Goal: Find specific page/section: Find specific page/section

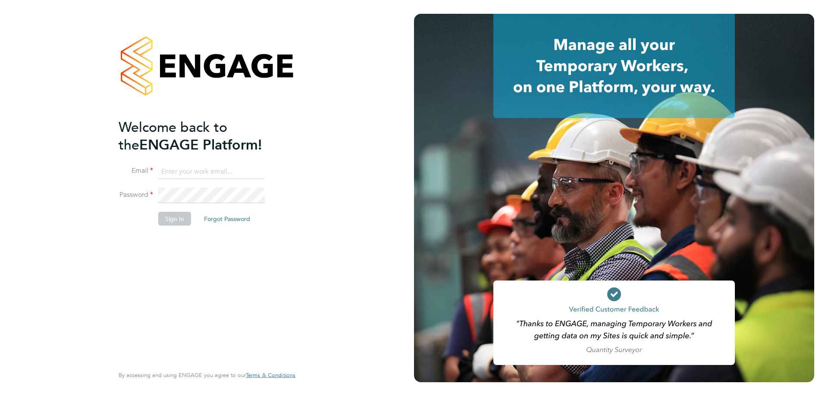
type input "timlerwill@itsconstruction.co.uk"
click at [227, 230] on li "Sign In Forgot Password" at bounding box center [203, 223] width 168 height 22
click at [176, 223] on button "Sign In" at bounding box center [174, 219] width 33 height 14
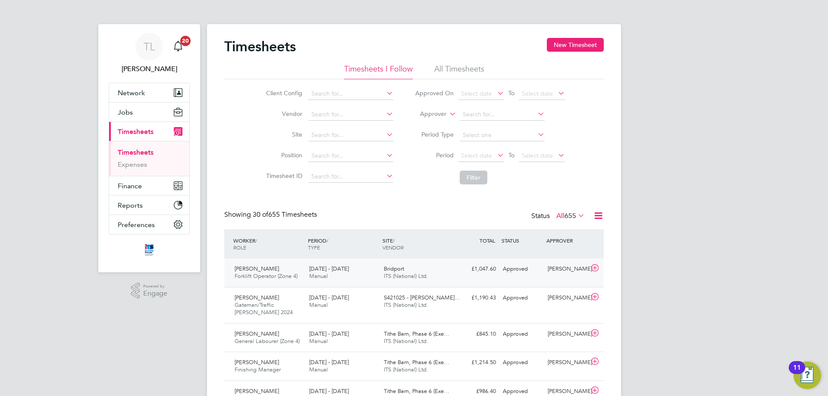
click at [254, 267] on span "[PERSON_NAME]" at bounding box center [257, 268] width 44 height 7
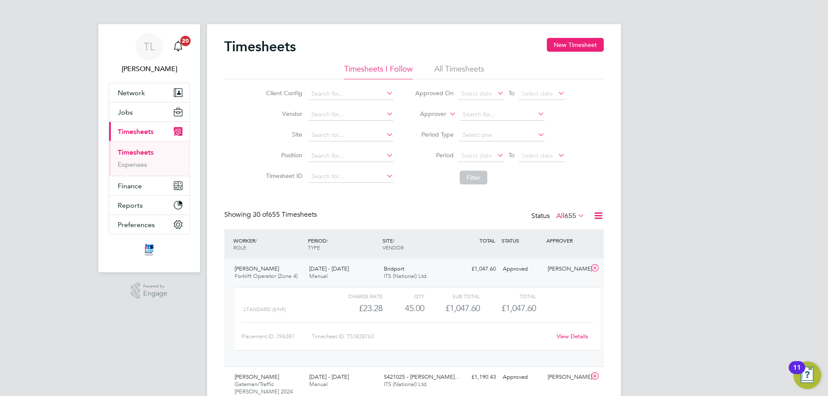
click at [257, 268] on span "[PERSON_NAME]" at bounding box center [257, 268] width 44 height 7
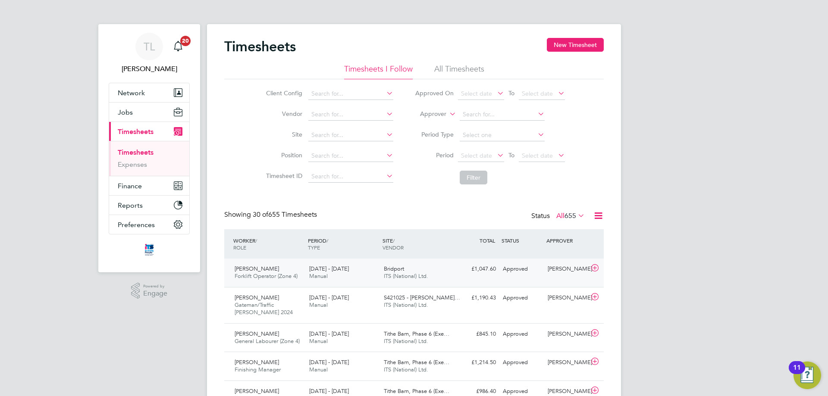
click at [257, 268] on span "[PERSON_NAME]" at bounding box center [257, 268] width 44 height 7
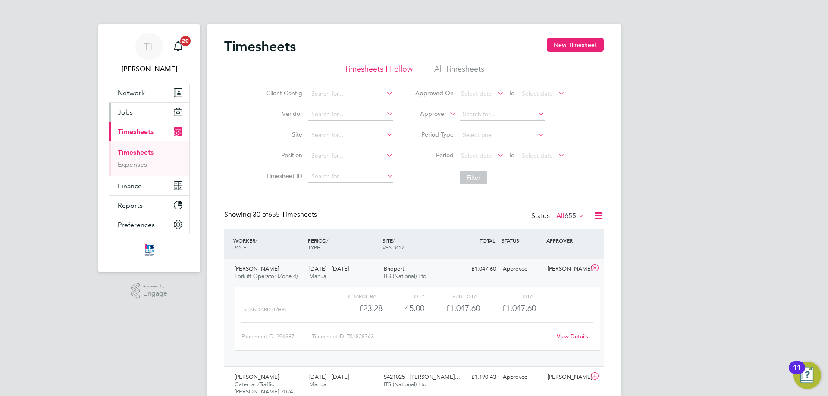
click at [124, 106] on button "Jobs" at bounding box center [149, 112] width 80 height 19
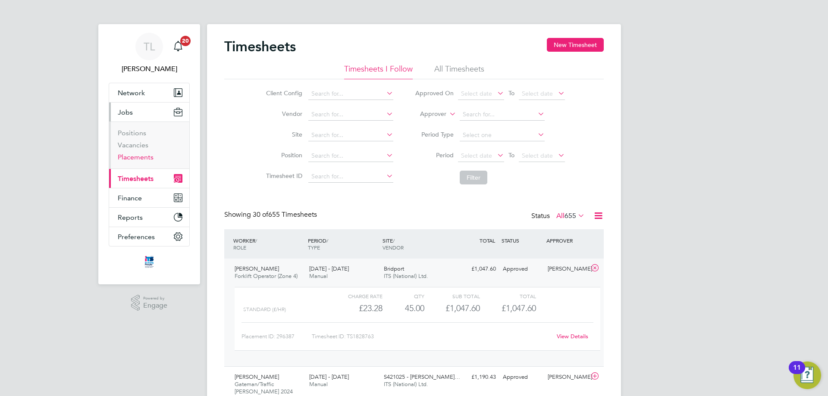
click at [131, 157] on link "Placements" at bounding box center [136, 157] width 36 height 8
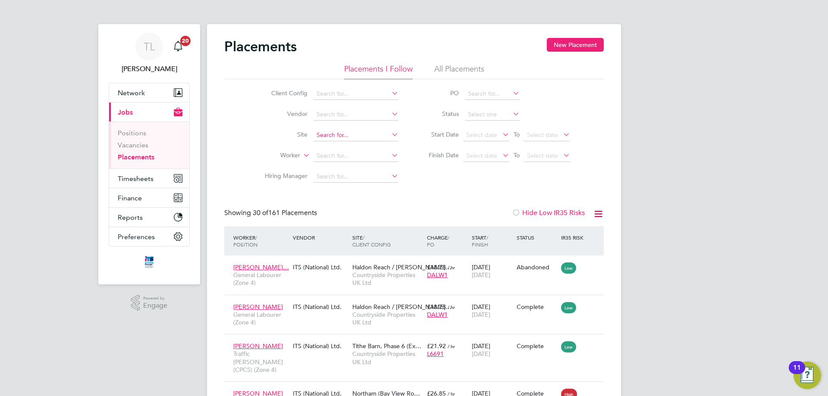
click at [343, 140] on input at bounding box center [356, 135] width 85 height 12
click at [339, 191] on li "Br idport" at bounding box center [364, 194] width 102 height 12
type input "Bridport"
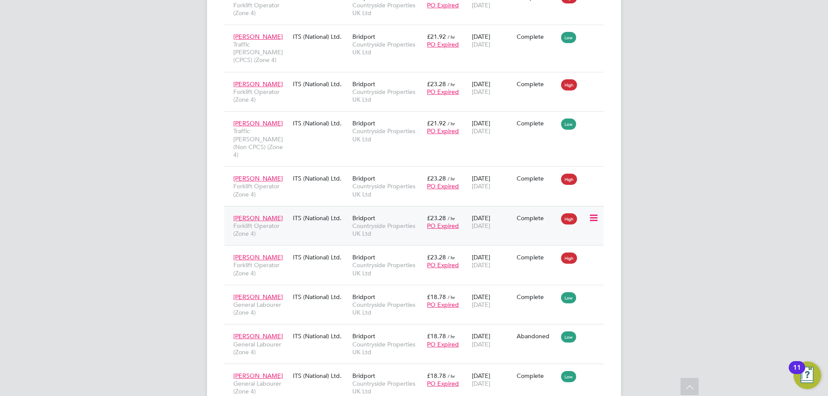
click at [258, 214] on span "[PERSON_NAME]" at bounding box center [258, 218] width 50 height 8
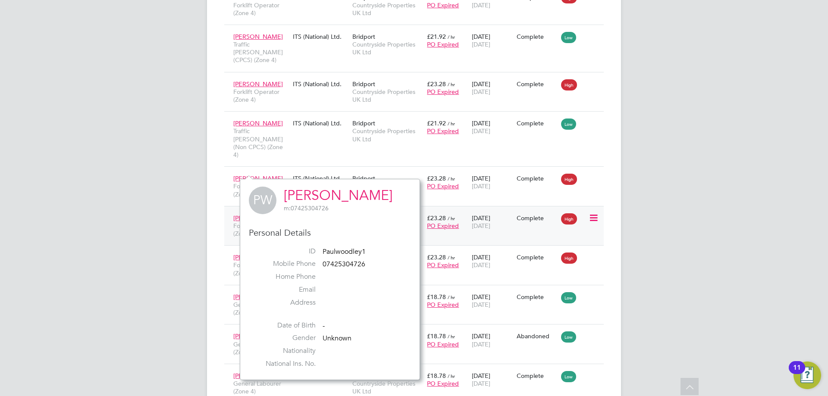
click at [393, 210] on div "Bridport Countryside Properties UK Ltd" at bounding box center [387, 226] width 75 height 32
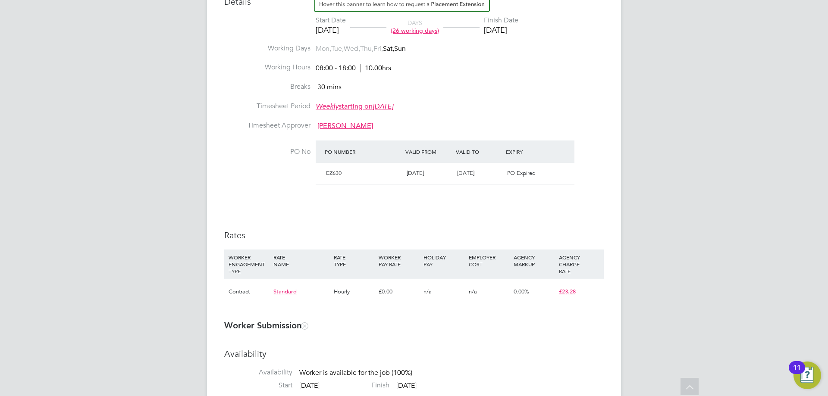
click at [559, 97] on li "Breaks 30 mins" at bounding box center [414, 91] width 380 height 19
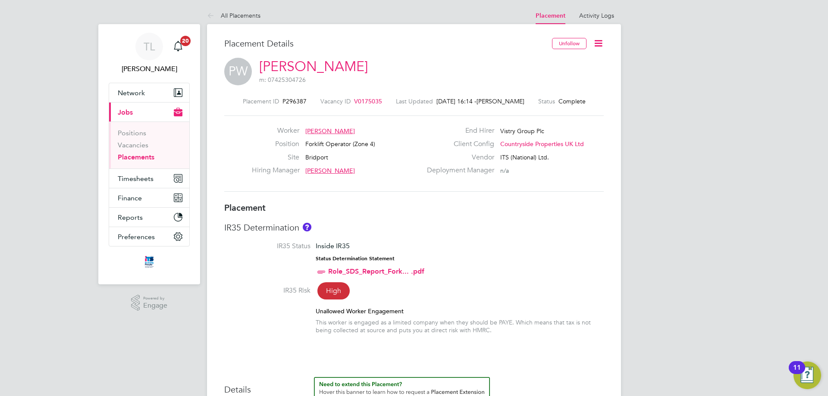
click at [363, 101] on span "V0175035" at bounding box center [368, 101] width 28 height 8
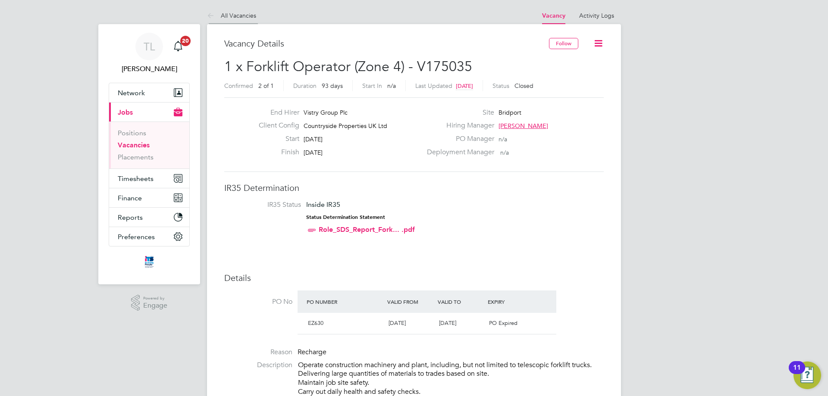
click at [208, 14] on icon at bounding box center [212, 16] width 11 height 11
